Goal: Task Accomplishment & Management: Complete application form

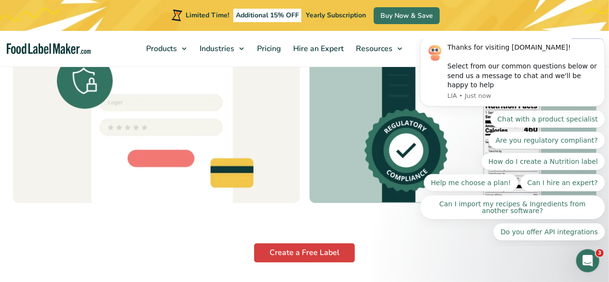
scroll to position [1285, 0]
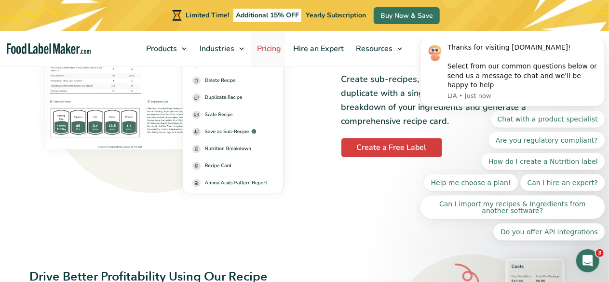
click at [279, 47] on span "Pricing" at bounding box center [268, 48] width 28 height 11
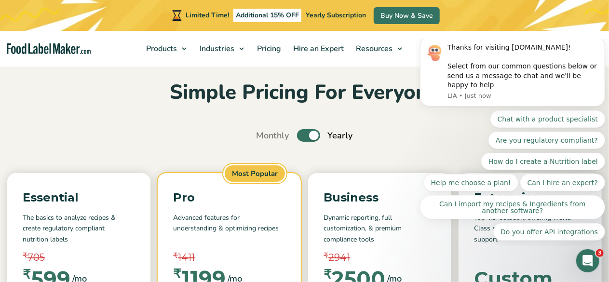
scroll to position [32, 0]
click at [597, 45] on button "Dismiss notification" at bounding box center [601, 39] width 13 height 13
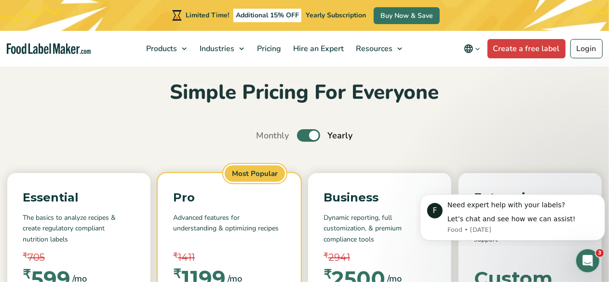
click at [599, 199] on button "Dismiss notification" at bounding box center [601, 196] width 13 height 13
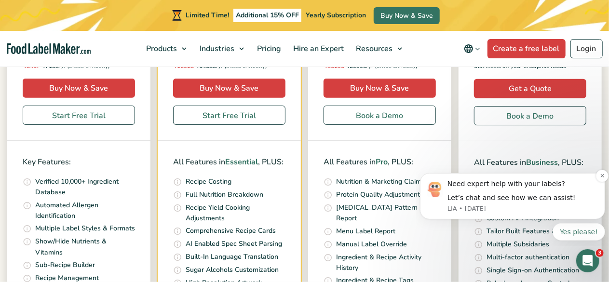
scroll to position [298, 0]
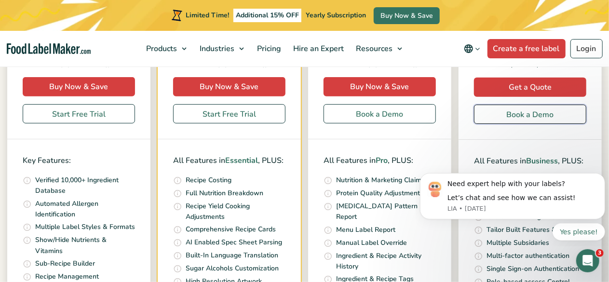
click at [530, 114] on link "Book a Demo" at bounding box center [530, 114] width 112 height 19
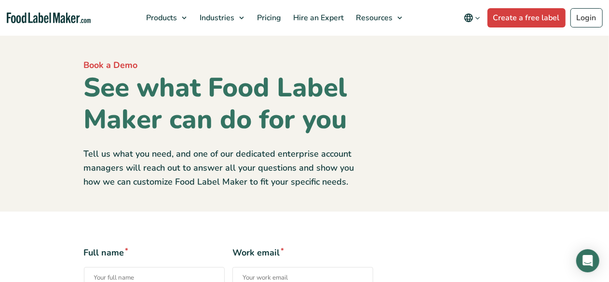
click at [126, 269] on input "Full name *" at bounding box center [154, 277] width 141 height 21
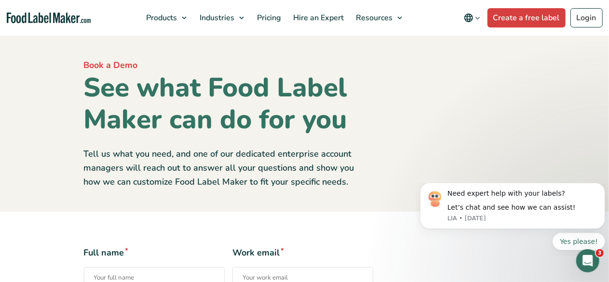
type input "D"
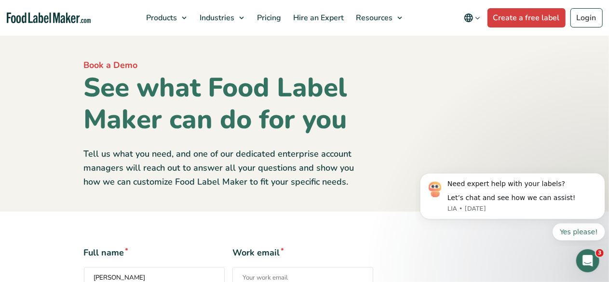
type input "Suresh Yadav"
click at [255, 272] on input "Work email *" at bounding box center [302, 277] width 141 height 21
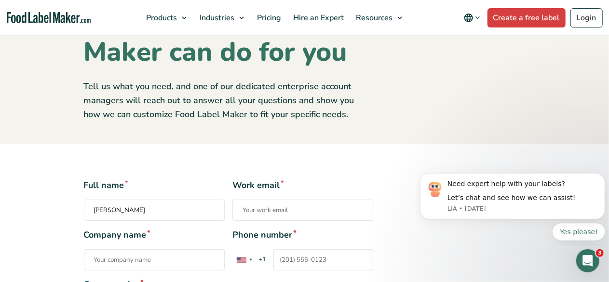
scroll to position [68, 0]
type input "suresh.1556@gmail.com"
click at [191, 266] on input "Company name *" at bounding box center [154, 259] width 141 height 21
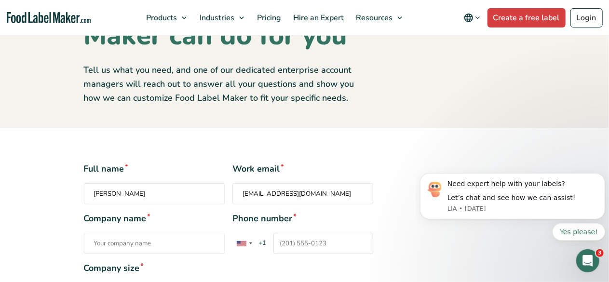
scroll to position [105, 0]
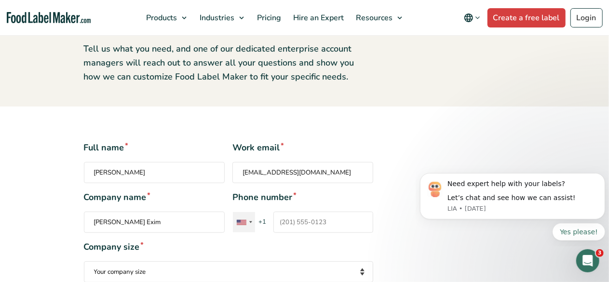
type input "Shivali Exim"
click at [254, 219] on div "Contact form" at bounding box center [244, 222] width 22 height 20
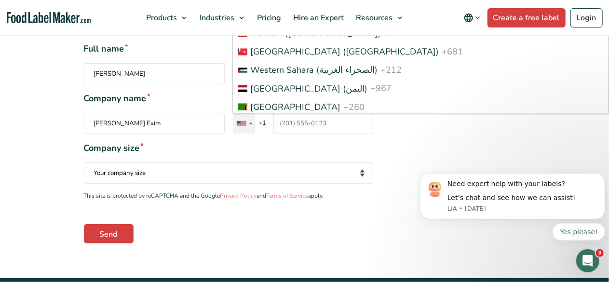
scroll to position [1789, 0]
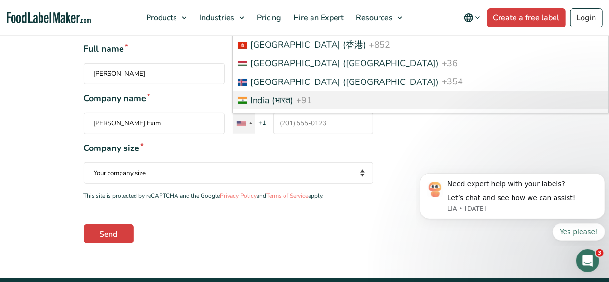
click at [324, 91] on li "India (भारत) +91" at bounding box center [420, 100] width 375 height 18
click at [324, 113] on input "Phone number * United States +1 United Kingdom +44 Afghanistan (‫افغانستان‬‎) +…" at bounding box center [323, 123] width 100 height 21
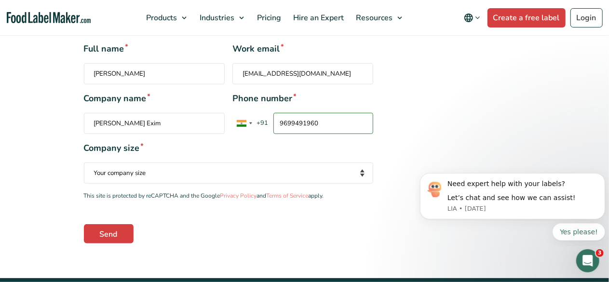
type input "9699491960"
click at [134, 180] on select "Your company size Fewer than 10 Employees 10 to 50 Employees 51 to 500 Employee…" at bounding box center [229, 172] width 290 height 21
select select "10 to 50 Employees"
click at [84, 162] on select "Your company size Fewer than 10 Employees 10 to 50 Employees 51 to 500 Employee…" at bounding box center [229, 172] width 290 height 21
click at [118, 231] on input "Send" at bounding box center [109, 233] width 50 height 19
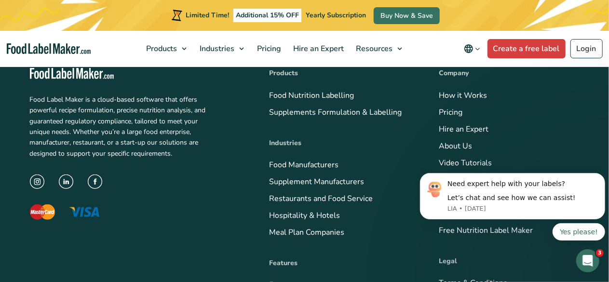
scroll to position [448, 0]
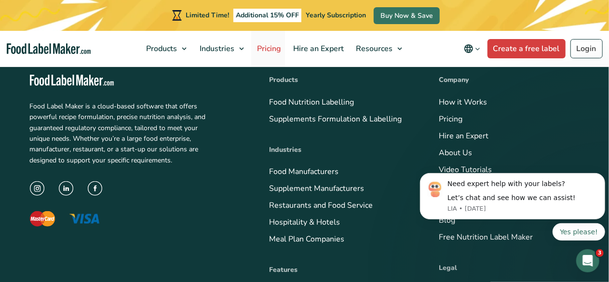
click at [261, 49] on span "Pricing" at bounding box center [268, 48] width 28 height 11
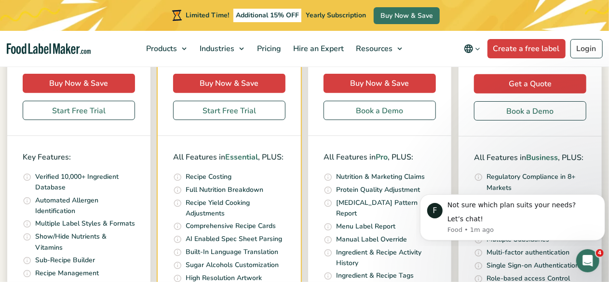
scroll to position [301, 0]
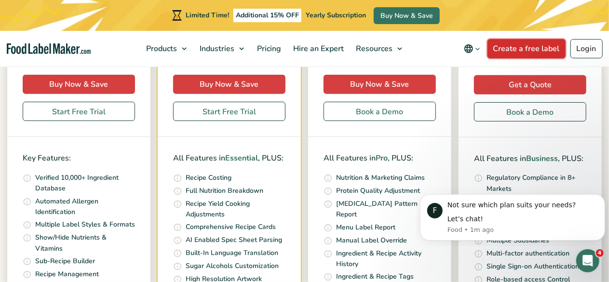
click at [532, 48] on link "Create a free label" at bounding box center [526, 48] width 78 height 19
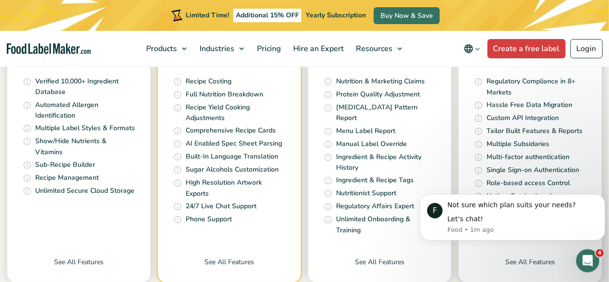
scroll to position [395, 0]
